Goal: Task Accomplishment & Management: Use online tool/utility

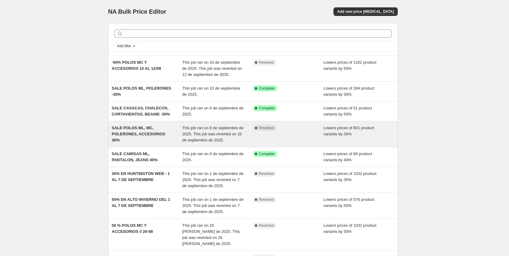
click at [152, 135] on span "SALE POLOS ML, MC, POLERONES, ACCESORIOS 30%" at bounding box center [139, 133] width 54 height 17
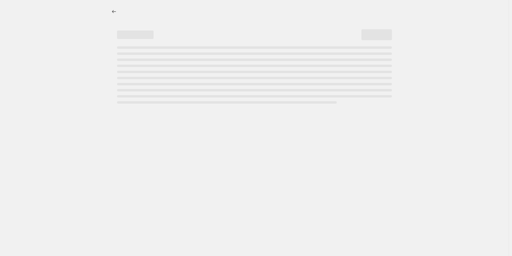
select select "percentage"
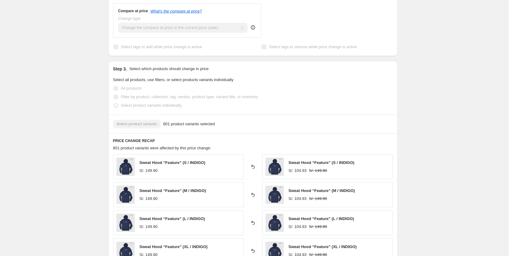
scroll to position [366, 0]
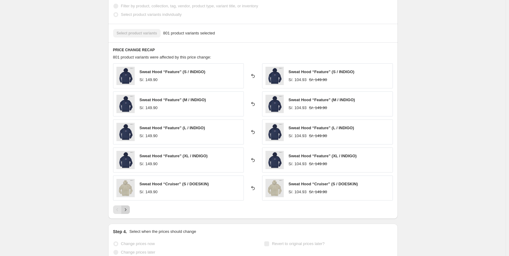
click at [128, 207] on icon "Next" at bounding box center [125, 210] width 6 height 6
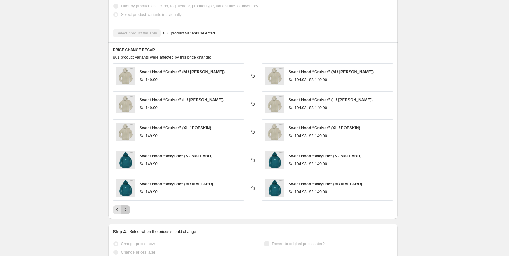
click at [128, 207] on icon "Next" at bounding box center [125, 210] width 6 height 6
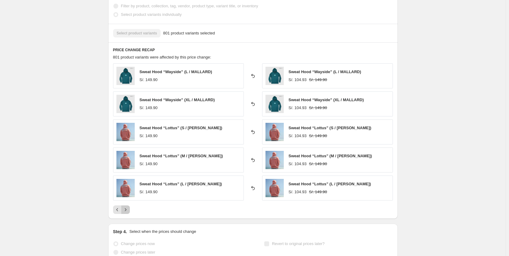
click at [128, 207] on icon "Next" at bounding box center [125, 210] width 6 height 6
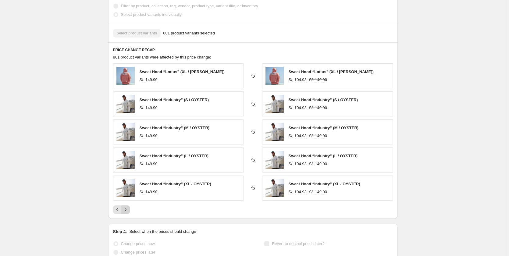
click at [128, 207] on icon "Next" at bounding box center [125, 210] width 6 height 6
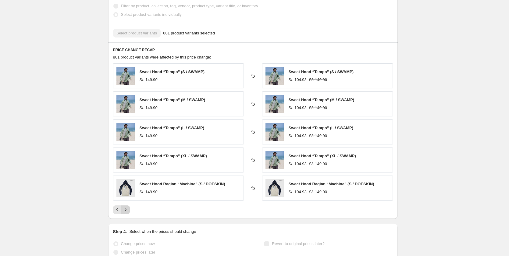
click at [128, 207] on icon "Next" at bounding box center [125, 210] width 6 height 6
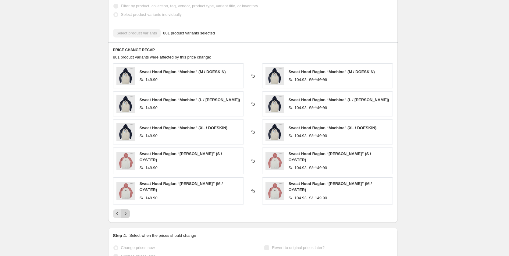
click at [128, 210] on icon "Next" at bounding box center [125, 213] width 6 height 6
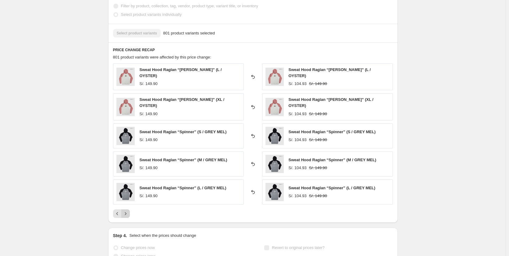
click at [128, 210] on icon "Next" at bounding box center [125, 213] width 6 height 6
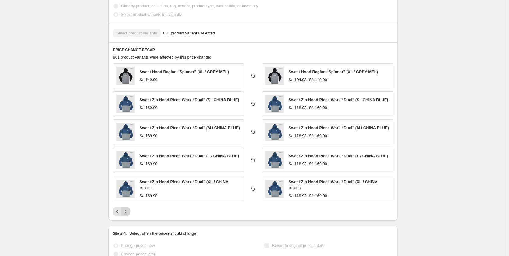
click at [128, 208] on icon "Next" at bounding box center [125, 211] width 6 height 6
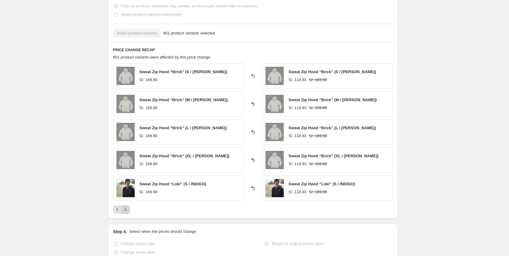
click at [128, 207] on icon "Next" at bounding box center [125, 210] width 6 height 6
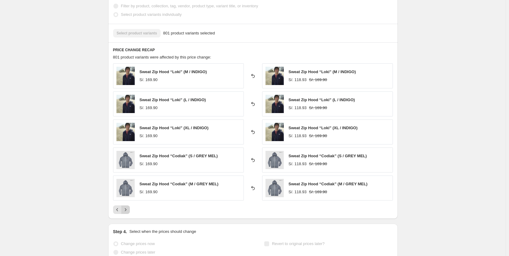
click at [128, 207] on icon "Next" at bounding box center [125, 210] width 6 height 6
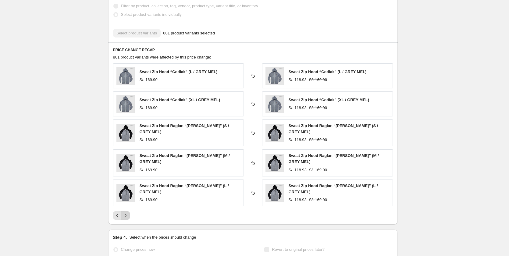
click at [128, 212] on icon "Next" at bounding box center [125, 215] width 6 height 6
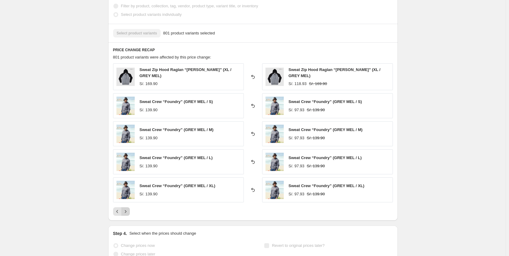
click at [128, 208] on icon "Next" at bounding box center [125, 211] width 6 height 6
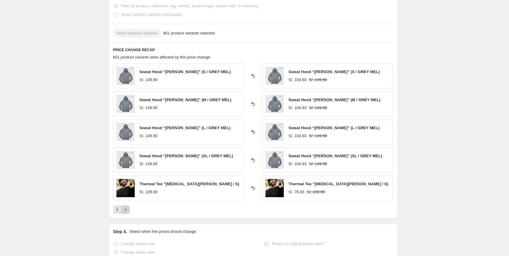
click at [128, 207] on icon "Next" at bounding box center [125, 210] width 6 height 6
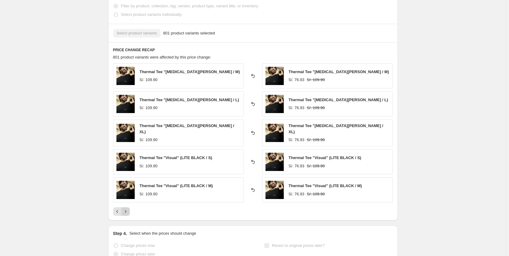
click at [128, 208] on icon "Next" at bounding box center [125, 211] width 6 height 6
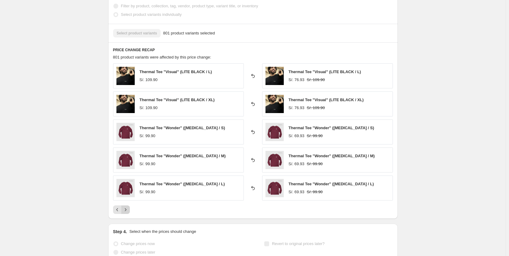
click at [128, 207] on icon "Next" at bounding box center [125, 210] width 6 height 6
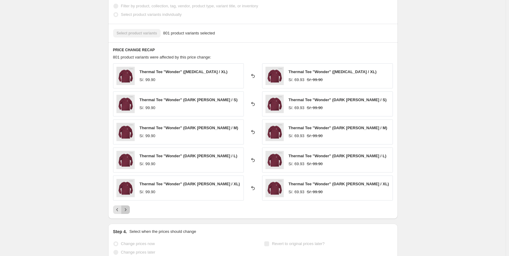
click at [128, 207] on icon "Next" at bounding box center [125, 210] width 6 height 6
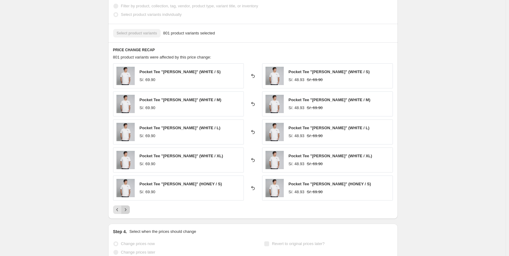
click at [128, 207] on icon "Next" at bounding box center [125, 210] width 6 height 6
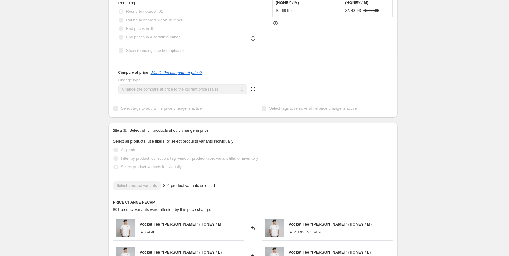
scroll to position [0, 0]
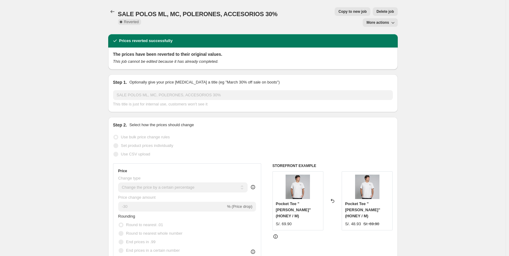
click at [393, 19] on icon "button" at bounding box center [393, 22] width 6 height 6
click at [319, 16] on div "SALE POLOS ML, MC, POLERONES, ACCESORIOS 30%. This page is ready SALE POLOS ML,…" at bounding box center [252, 17] width 289 height 34
click at [338, 14] on span "Copy to new job" at bounding box center [352, 11] width 28 height 5
select select "percentage"
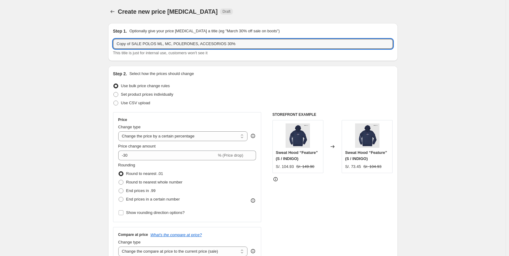
drag, startPoint x: 133, startPoint y: 43, endPoint x: 63, endPoint y: 43, distance: 70.7
click at [218, 42] on input "SALE POLOS ML, MC, POLERONES, ACCESORIOS 30%" at bounding box center [253, 44] width 280 height 10
type input "SALE POLOS ML, MC, POLERONES, ACCESORIOS 30%"
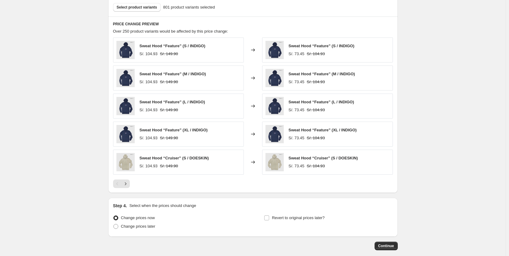
scroll to position [372, 0]
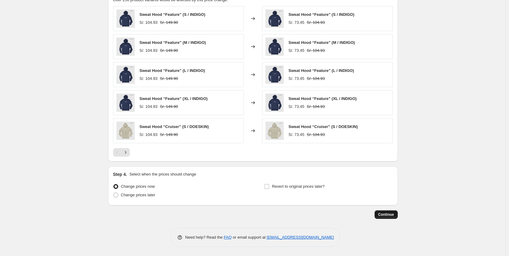
click at [384, 218] on button "Continue" at bounding box center [385, 214] width 23 height 9
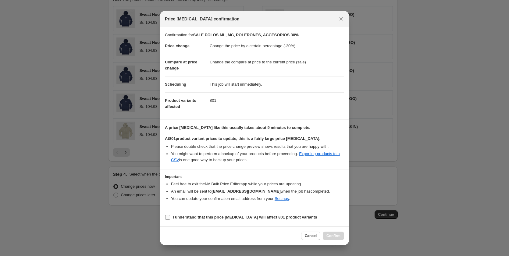
click at [166, 219] on input "I understand that this price [MEDICAL_DATA] will affect 801 product variants" at bounding box center [167, 217] width 5 height 5
checkbox input "true"
click at [340, 235] on span "Confirm" at bounding box center [333, 235] width 14 height 5
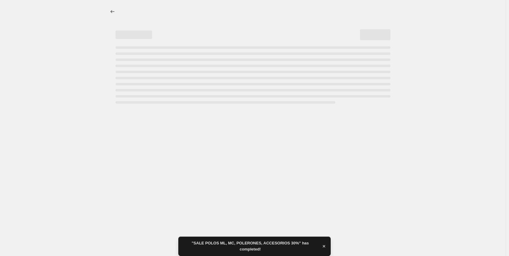
select select "percentage"
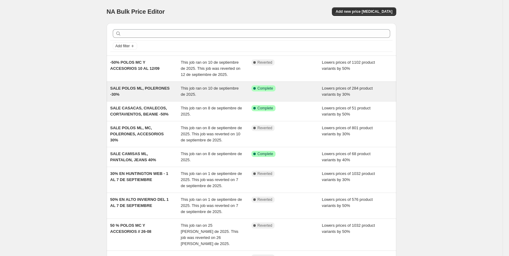
click at [158, 93] on div "SALE POLOS ML, POLERONES -30%" at bounding box center [145, 91] width 71 height 12
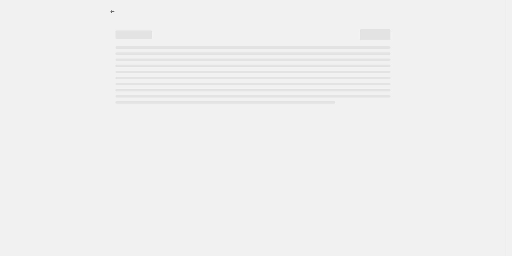
select select "percentage"
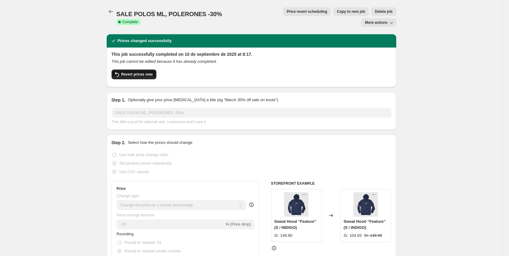
click at [134, 69] on button "Revert prices now" at bounding box center [133, 74] width 45 height 10
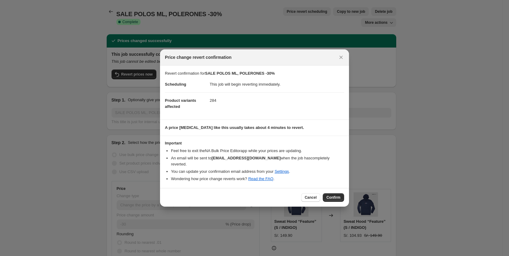
click at [332, 195] on span "Confirm" at bounding box center [333, 197] width 14 height 5
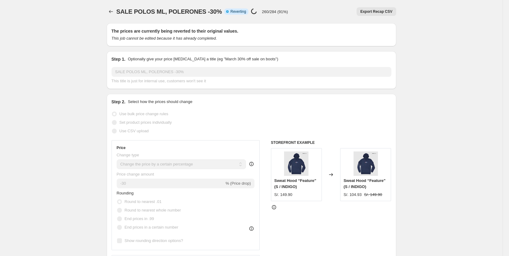
select select "percentage"
